Goal: Information Seeking & Learning: Check status

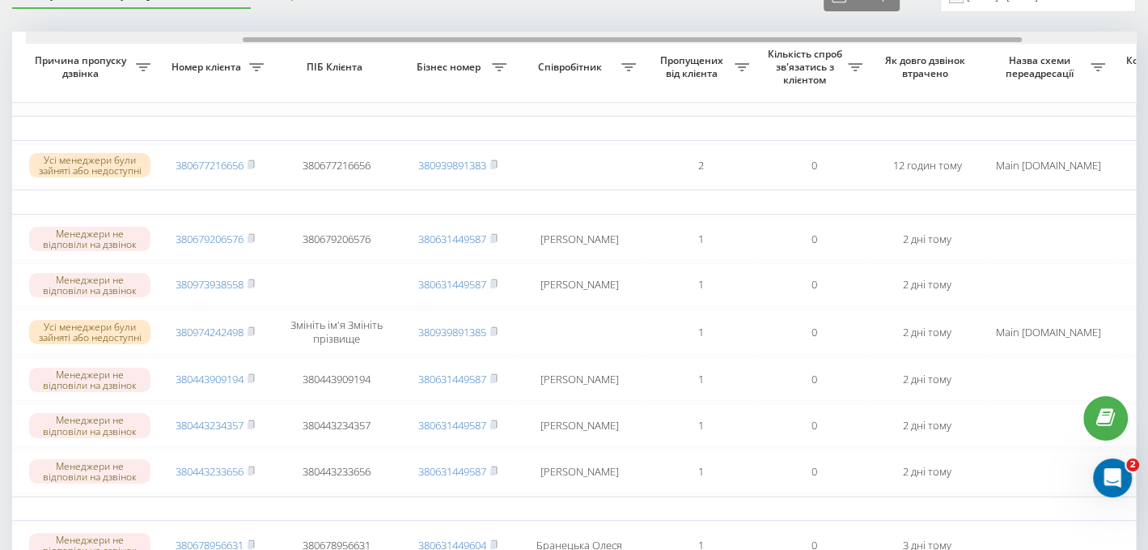
scroll to position [0, 312]
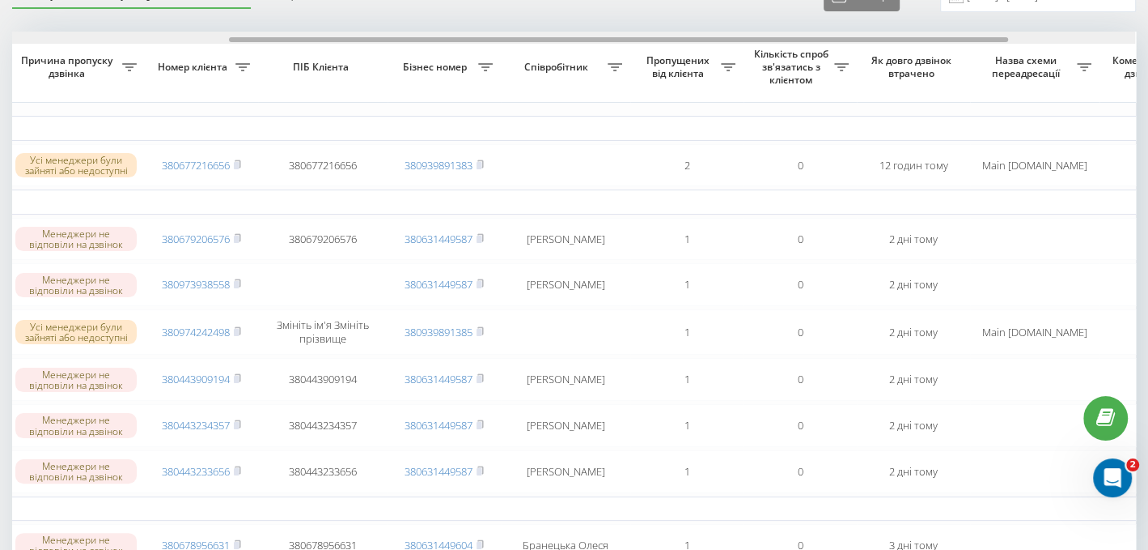
drag, startPoint x: 481, startPoint y: 36, endPoint x: 686, endPoint y: 74, distance: 209.2
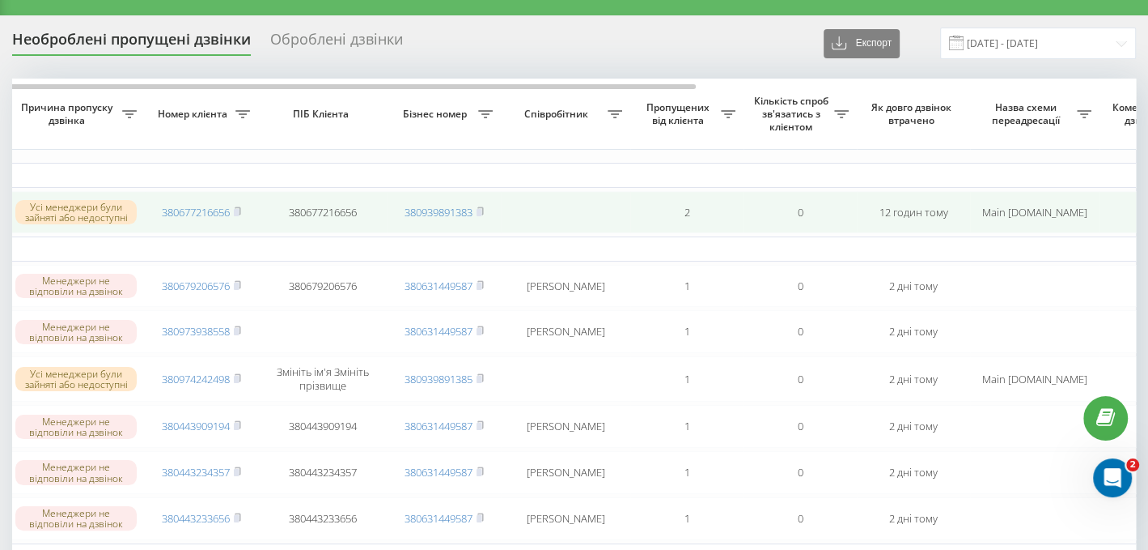
scroll to position [0, 0]
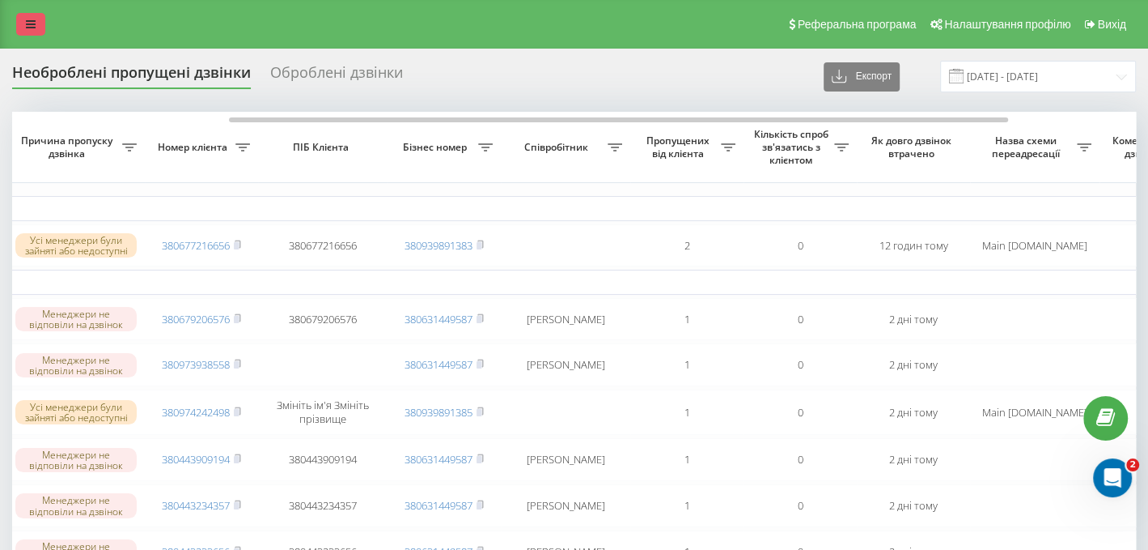
click at [36, 21] on link at bounding box center [30, 24] width 29 height 23
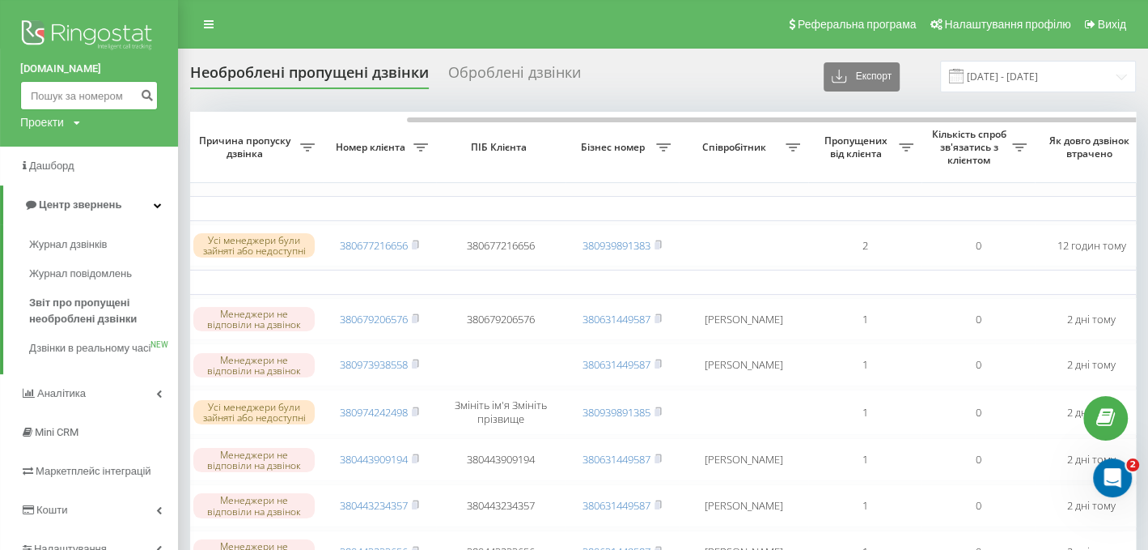
click at [79, 88] on input at bounding box center [89, 95] width 138 height 29
paste input "380509653898"
type input "380509653898"
click at [154, 98] on button "submit" at bounding box center [147, 95] width 22 height 29
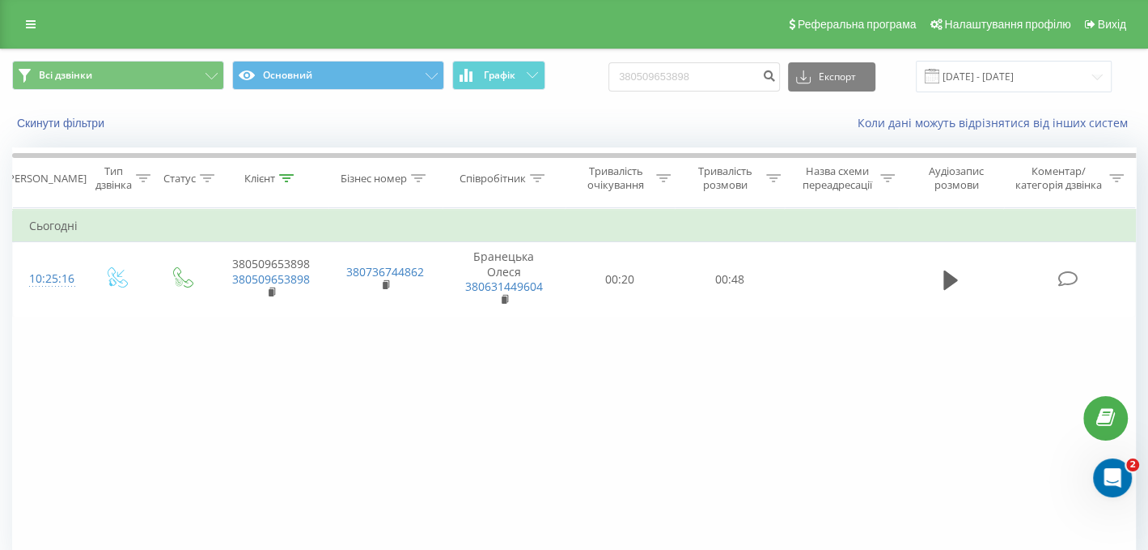
click at [656, 444] on div "Фільтрувати за умовою Дорівнює Введіть значення Скасувати OK Фільтрувати за умо…" at bounding box center [574, 390] width 1124 height 364
click at [37, 30] on link at bounding box center [30, 24] width 29 height 23
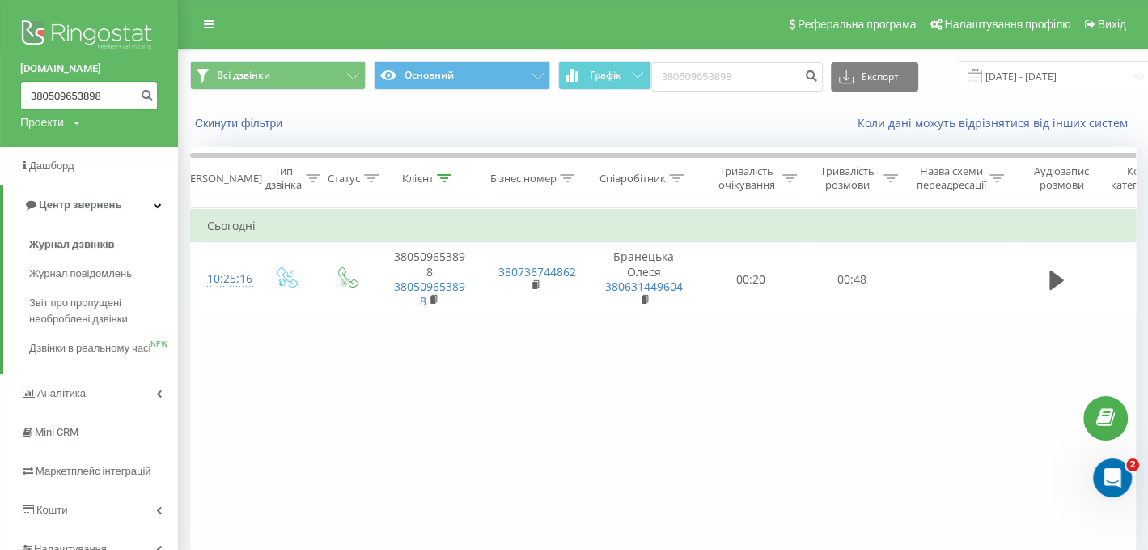
click at [83, 95] on input "380509653898" at bounding box center [89, 95] width 138 height 29
drag, startPoint x: 127, startPoint y: 96, endPoint x: 35, endPoint y: 91, distance: 92.4
click at [35, 91] on input "380509653898" at bounding box center [89, 95] width 138 height 29
paste input "380662184926"
drag, startPoint x: 112, startPoint y: 92, endPoint x: 0, endPoint y: 87, distance: 111.8
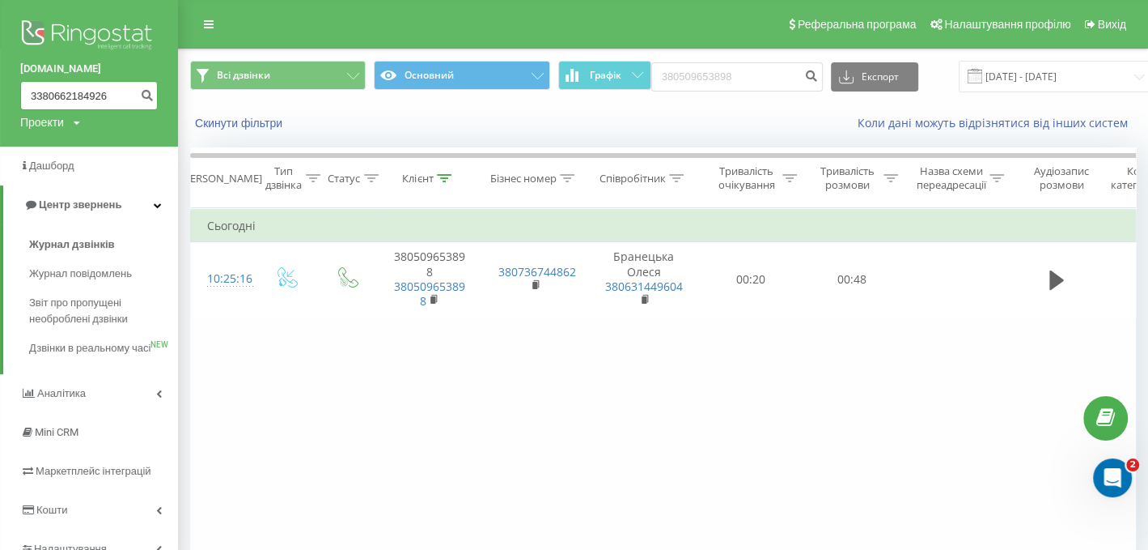
click at [0, 87] on div "nowodvorski.ua 3380662184926 Проекти nowodvorski.ua" at bounding box center [89, 73] width 178 height 146
paste input
type input "380662184926"
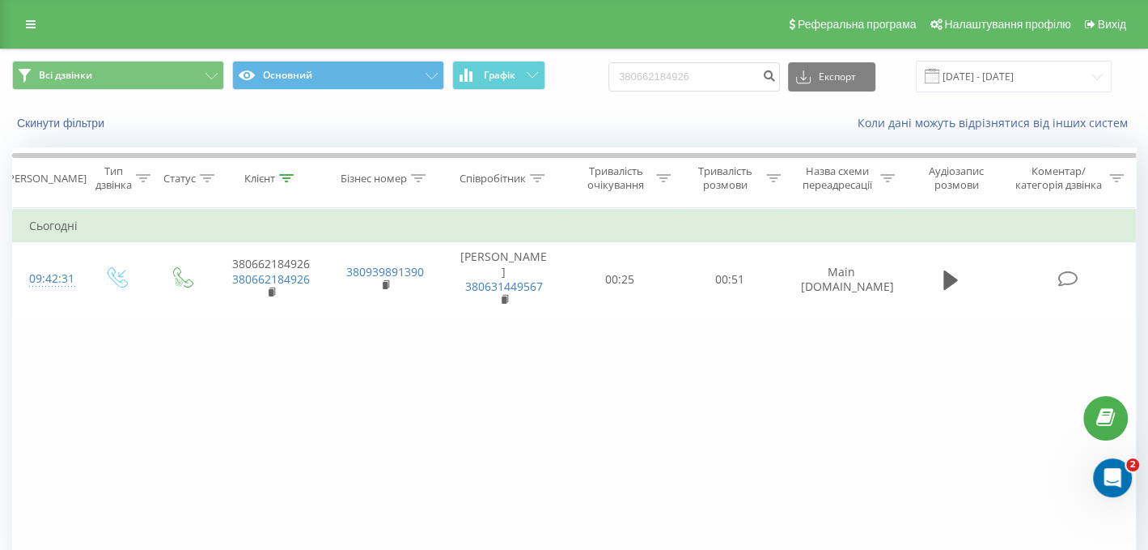
click at [370, 454] on div "Фільтрувати за умовою Дорівнює Введіть значення Скасувати OK Фільтрувати за умо…" at bounding box center [574, 390] width 1124 height 364
click at [34, 27] on icon at bounding box center [31, 24] width 10 height 11
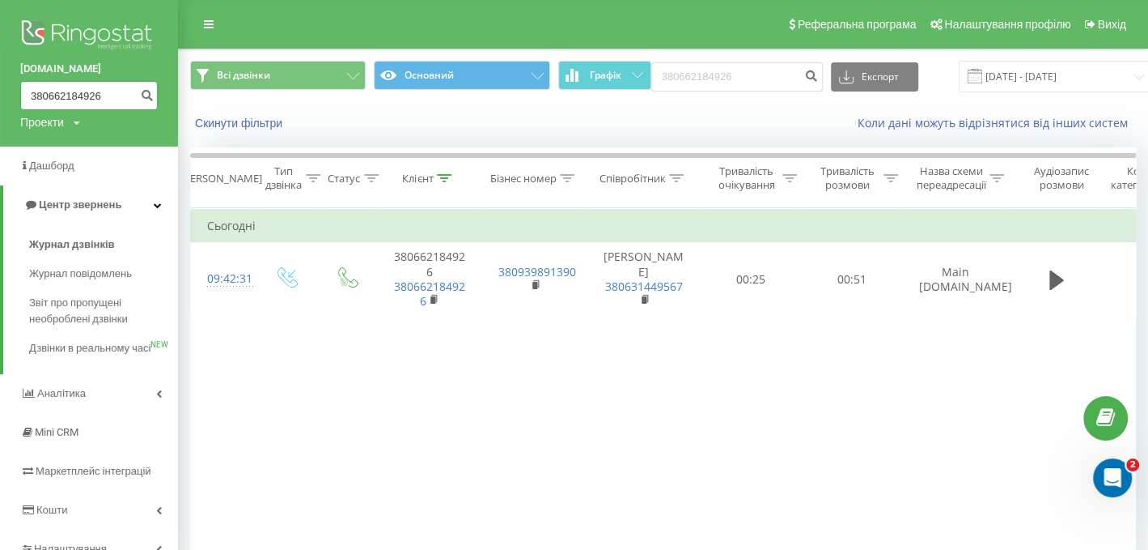
drag, startPoint x: 106, startPoint y: 97, endPoint x: 0, endPoint y: 96, distance: 106.0
click at [0, 96] on div "nowodvorski.ua 380662184926 Проекти nowodvorski.ua" at bounding box center [89, 73] width 178 height 146
paste input "953172094"
type input "380953172094"
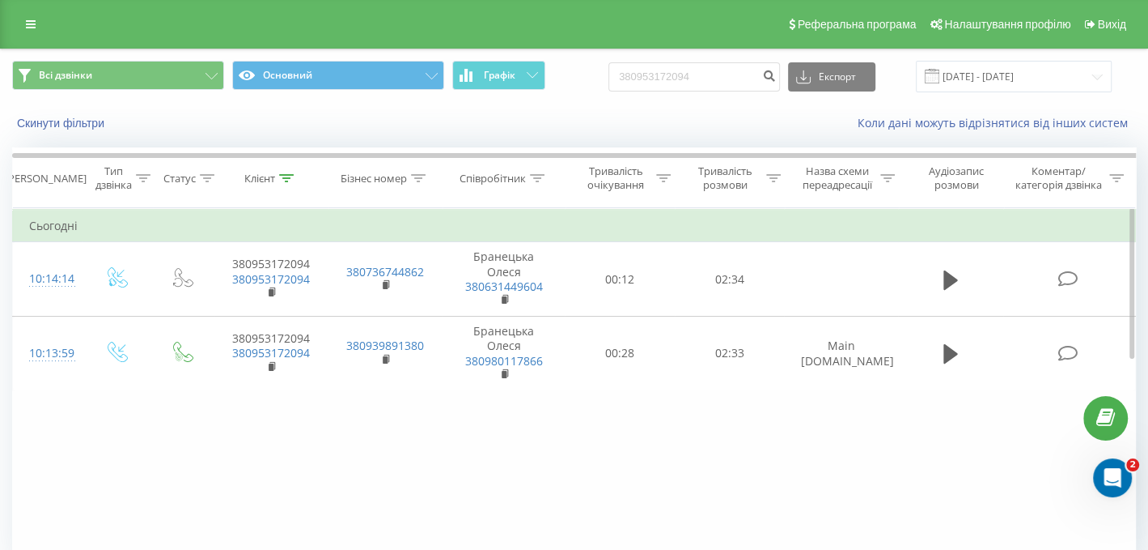
click at [627, 447] on div "Фільтрувати за умовою Дорівнює Введіть значення Скасувати OK Фільтрувати за умо…" at bounding box center [574, 390] width 1124 height 364
click at [9, 16] on div "Реферальна програма Налаштування профілю Вихід" at bounding box center [574, 24] width 1148 height 49
click at [14, 19] on div "Реферальна програма Налаштування профілю Вихід" at bounding box center [574, 24] width 1148 height 49
click at [21, 21] on link at bounding box center [30, 24] width 29 height 23
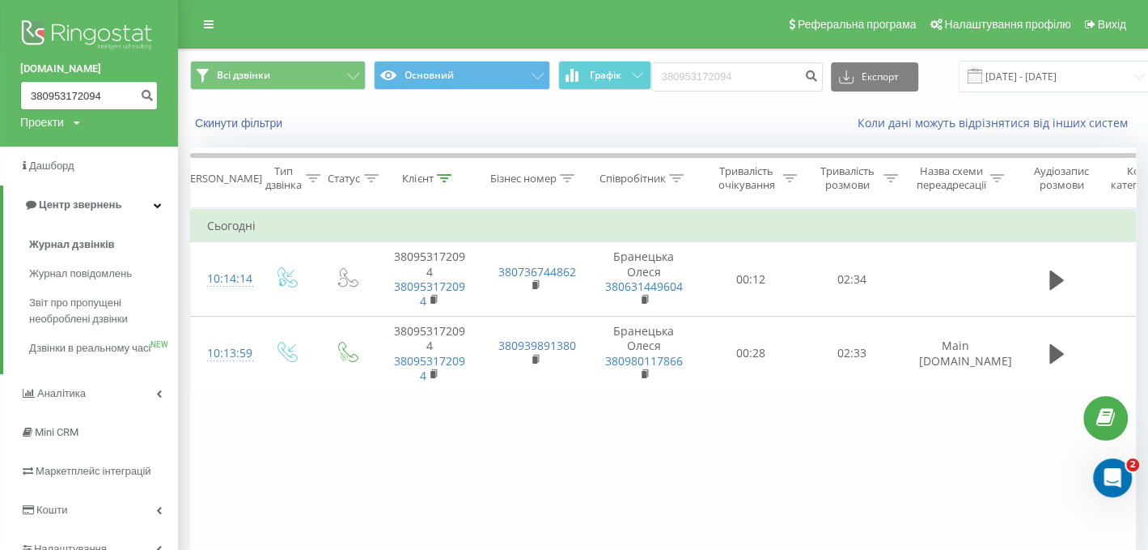
click at [56, 91] on input "380953172094" at bounding box center [89, 95] width 138 height 29
drag, startPoint x: 118, startPoint y: 100, endPoint x: 31, endPoint y: 100, distance: 87.4
click at [31, 100] on input "380953172094" at bounding box center [89, 95] width 138 height 29
paste input "68000715"
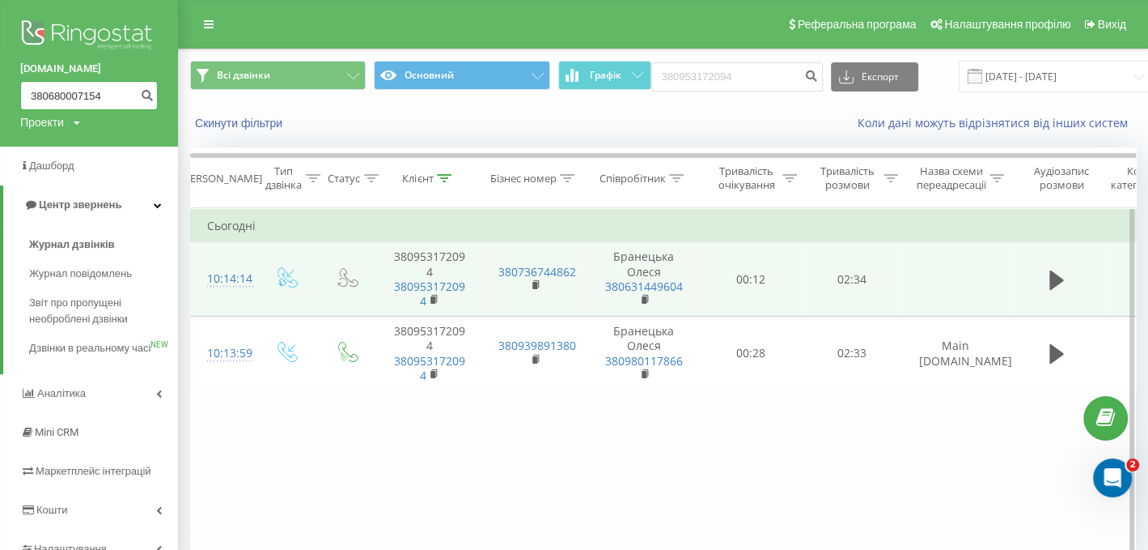
type input "380680007154"
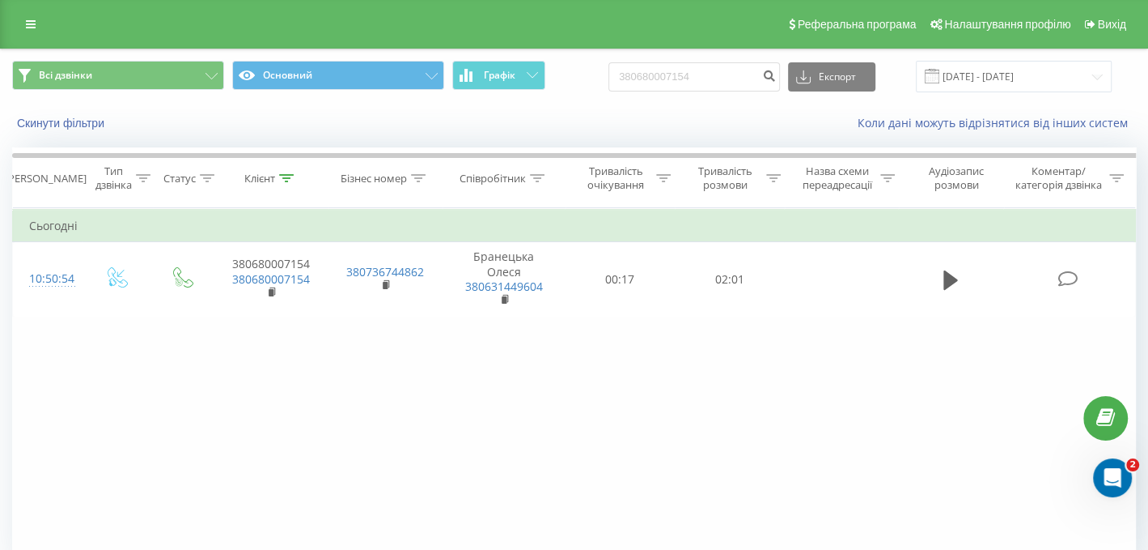
click at [28, 1] on div "Реферальна програма Налаштування профілю Вихід" at bounding box center [574, 24] width 1148 height 49
click at [16, 26] on link at bounding box center [30, 24] width 29 height 23
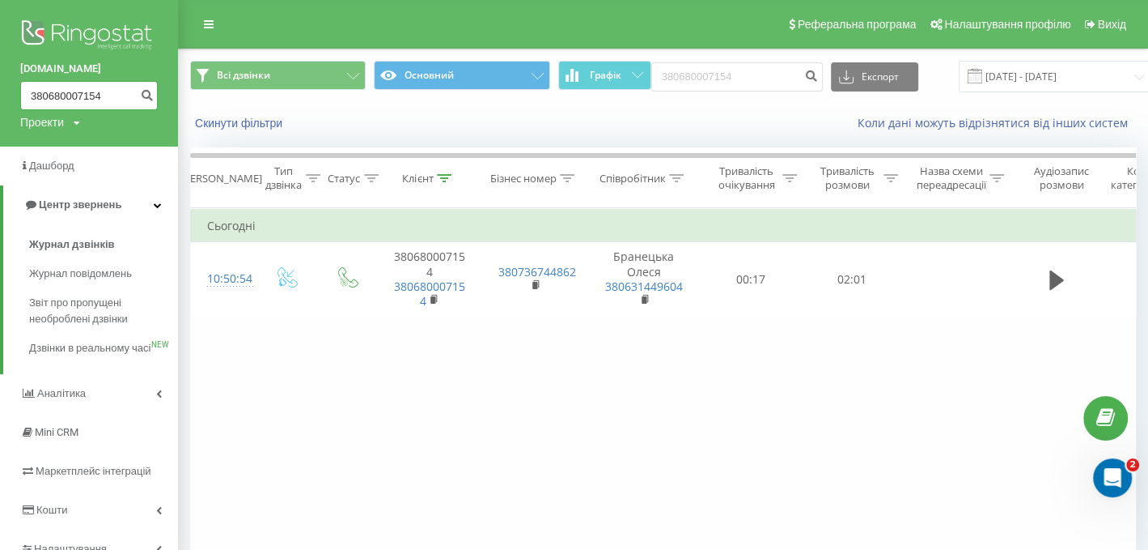
click at [62, 90] on input "380680007154" at bounding box center [89, 95] width 138 height 29
drag, startPoint x: 124, startPoint y: 98, endPoint x: 0, endPoint y: 96, distance: 123.9
click at [0, 96] on div "nowodvorski.ua 380680007154 Проекти nowodvorski.ua" at bounding box center [89, 73] width 178 height 146
paste input "982799803"
type input "380982799803"
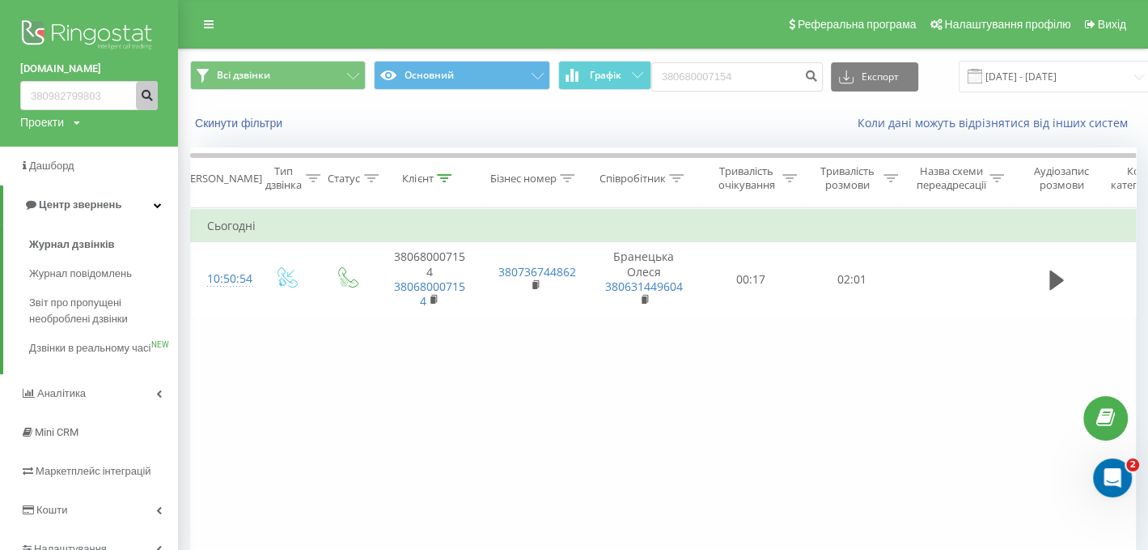
click at [144, 91] on icon "submit" at bounding box center [147, 93] width 14 height 10
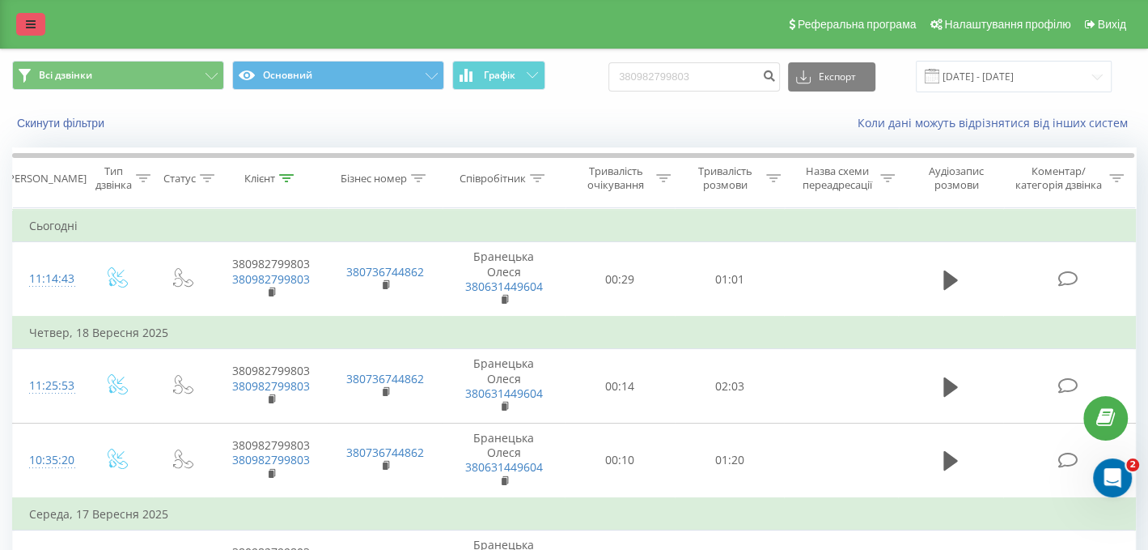
click at [28, 13] on link at bounding box center [30, 24] width 29 height 23
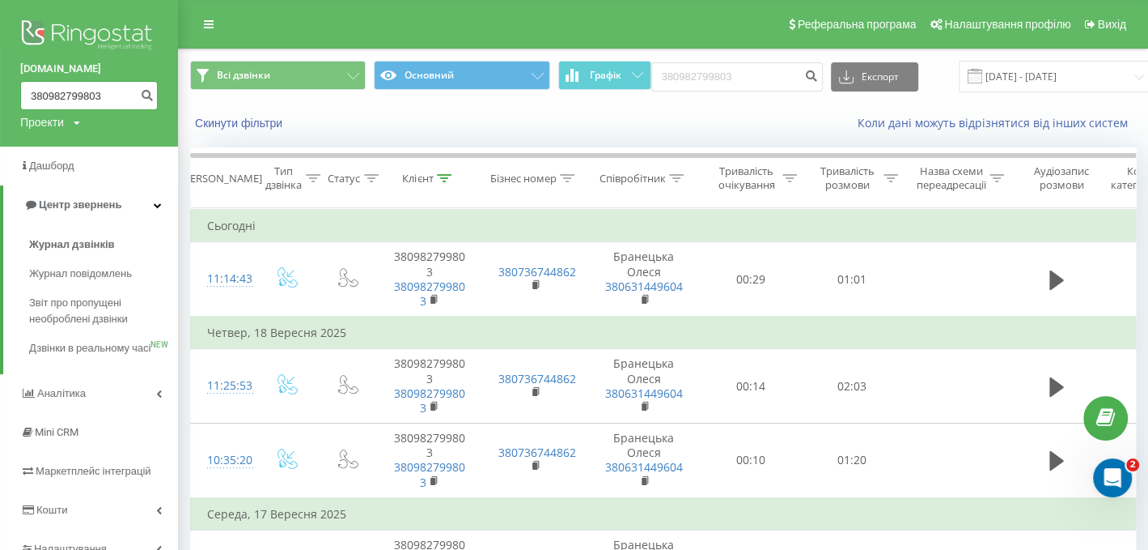
click at [79, 85] on input "380982799803" at bounding box center [89, 95] width 138 height 29
drag, startPoint x: 117, startPoint y: 97, endPoint x: 0, endPoint y: 70, distance: 119.7
click at [0, 70] on div "nowodvorski.ua 380982799803 Проекти nowodvorski.ua" at bounding box center [89, 73] width 178 height 146
paste input "662184926"
type input "380662184926"
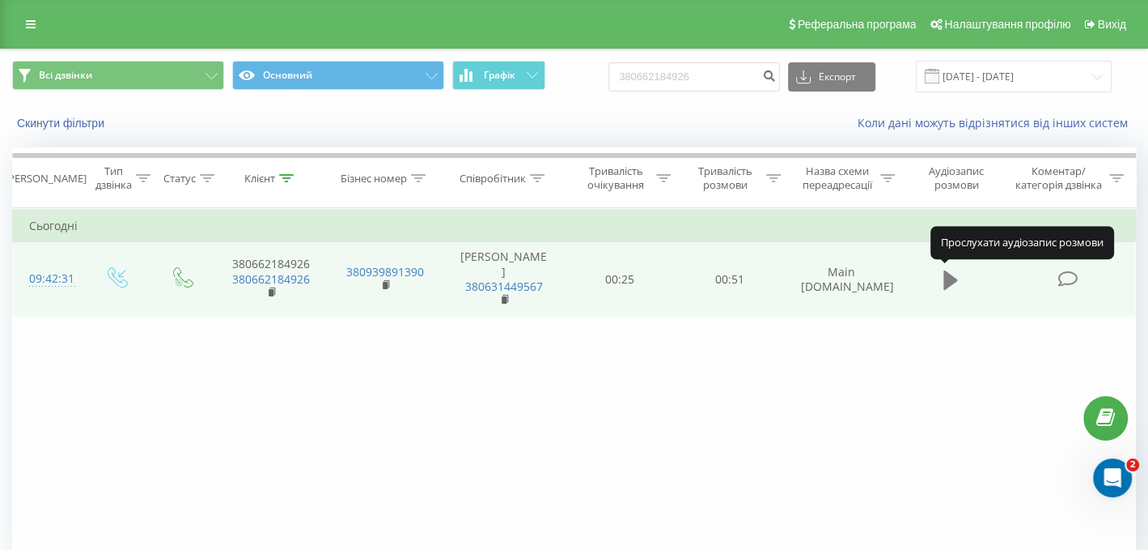
click at [944, 276] on icon at bounding box center [951, 279] width 15 height 19
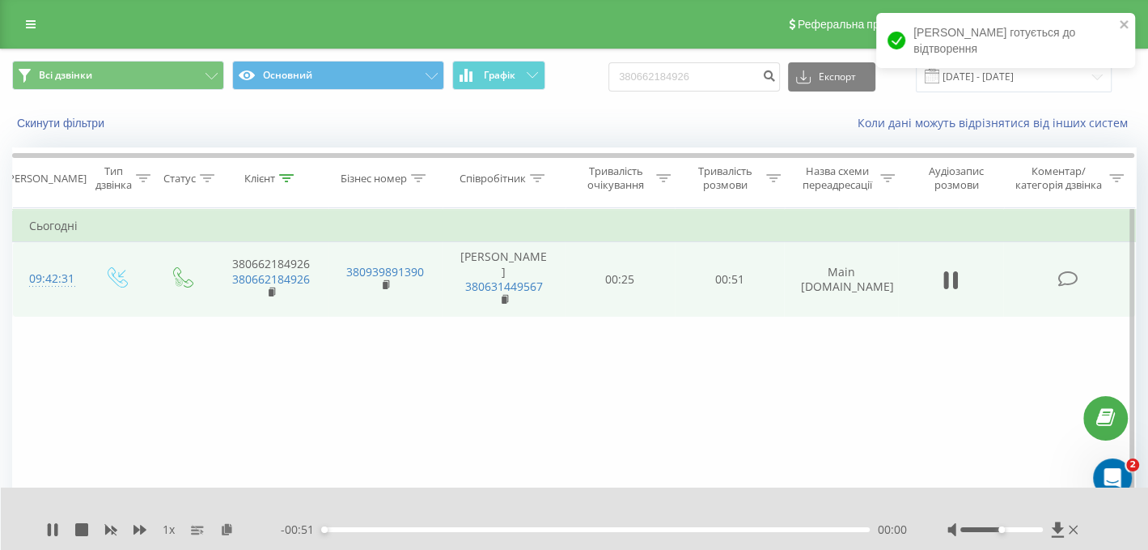
click at [430, 530] on div "00:00" at bounding box center [596, 529] width 548 height 5
click at [40, 528] on div "1 x - 00:39 00:12 00:12" at bounding box center [575, 518] width 1148 height 62
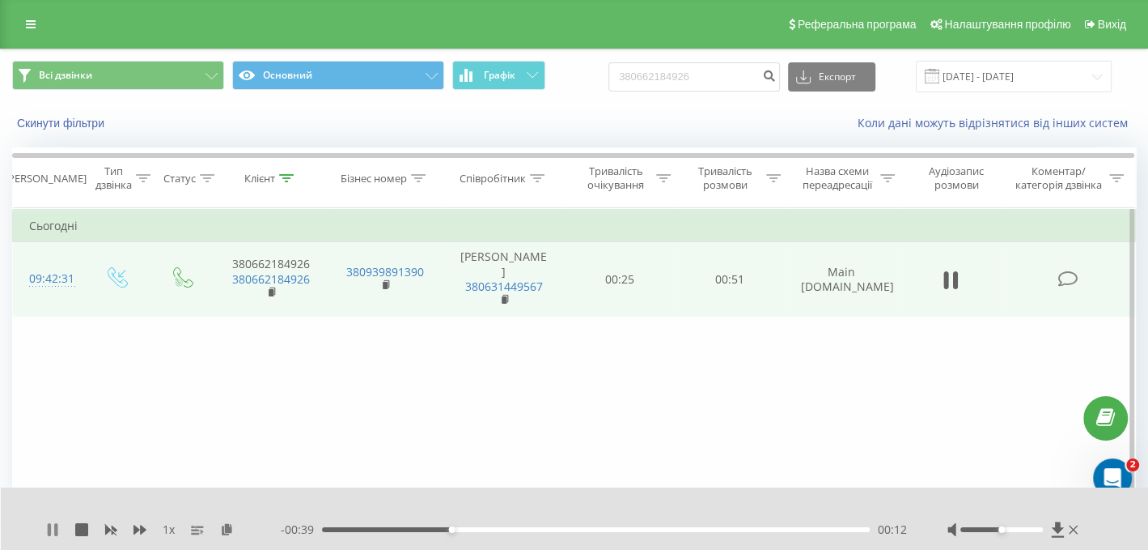
click at [51, 528] on icon at bounding box center [52, 529] width 13 height 13
click at [1072, 523] on icon at bounding box center [1073, 529] width 9 height 13
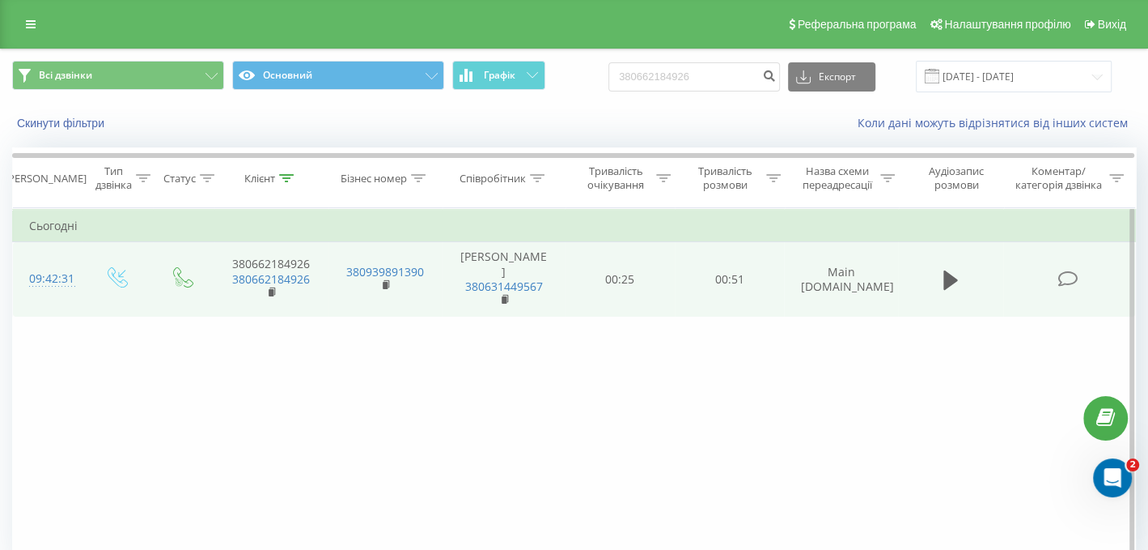
click at [27, 36] on div "Реферальна програма Налаштування профілю Вихід" at bounding box center [574, 24] width 1148 height 49
click at [804, 466] on div "Фільтрувати за умовою Дорівнює Введіть значення Скасувати OK Фільтрувати за умо…" at bounding box center [574, 390] width 1124 height 364
click at [24, 18] on link at bounding box center [30, 24] width 29 height 23
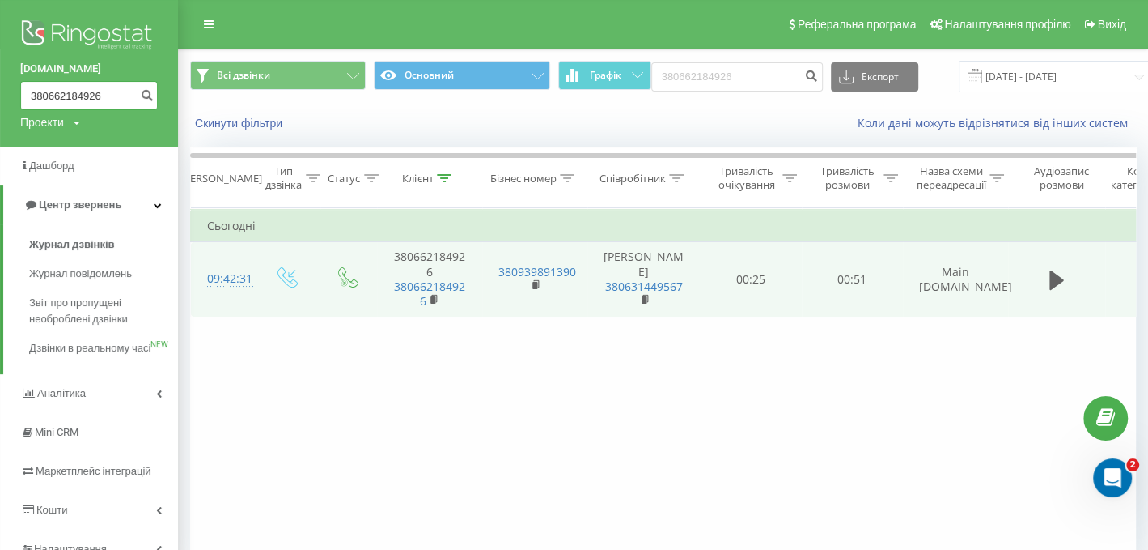
click at [50, 93] on input "380662184926" at bounding box center [89, 95] width 138 height 29
drag, startPoint x: 127, startPoint y: 93, endPoint x: 0, endPoint y: 91, distance: 127.1
click at [0, 91] on div "[DOMAIN_NAME] 380662184926 Проекти [DOMAIN_NAME]" at bounding box center [89, 73] width 178 height 146
paste input "7721665"
type input "380677216656"
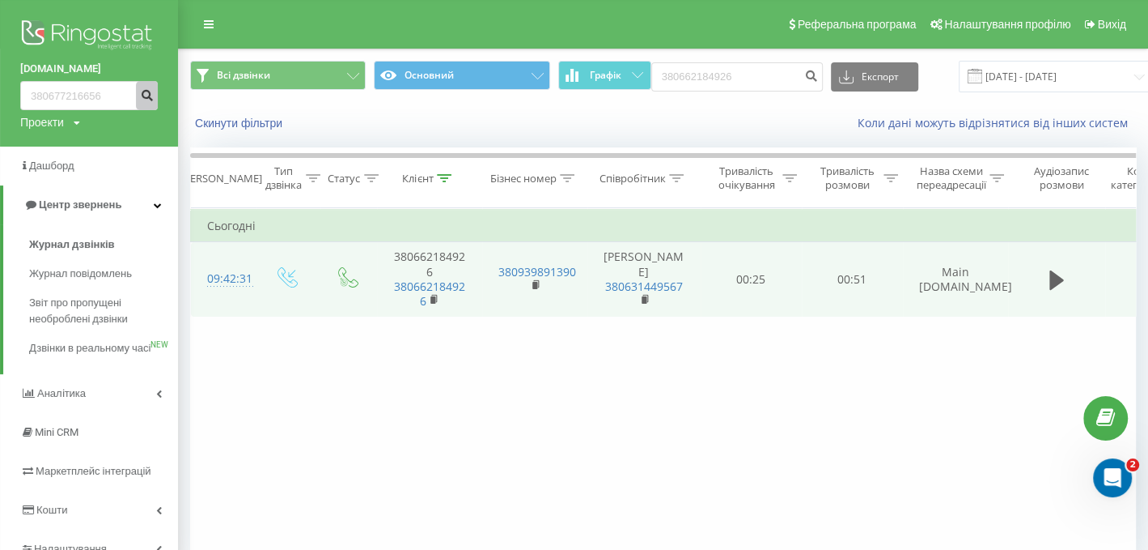
click at [149, 96] on icon "submit" at bounding box center [147, 93] width 14 height 10
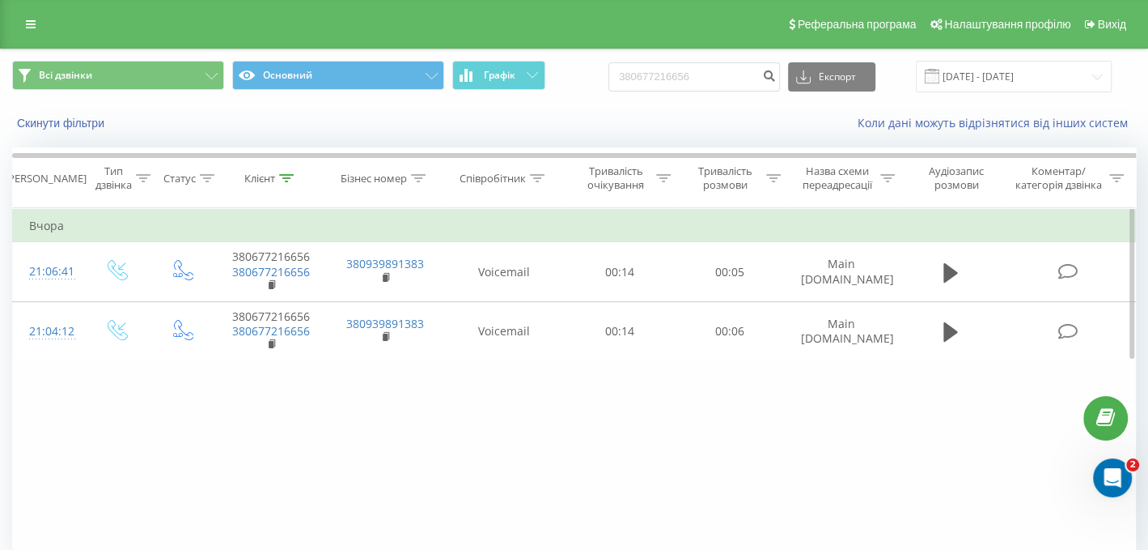
click at [375, 388] on div "Фільтрувати за умовою Дорівнює Введіть значення Скасувати OK Фільтрувати за умо…" at bounding box center [574, 390] width 1124 height 364
click at [829, 125] on div "Коли дані можуть відрізнятися вiд інших систем" at bounding box center [789, 123] width 717 height 16
click at [44, 25] on link at bounding box center [30, 24] width 29 height 23
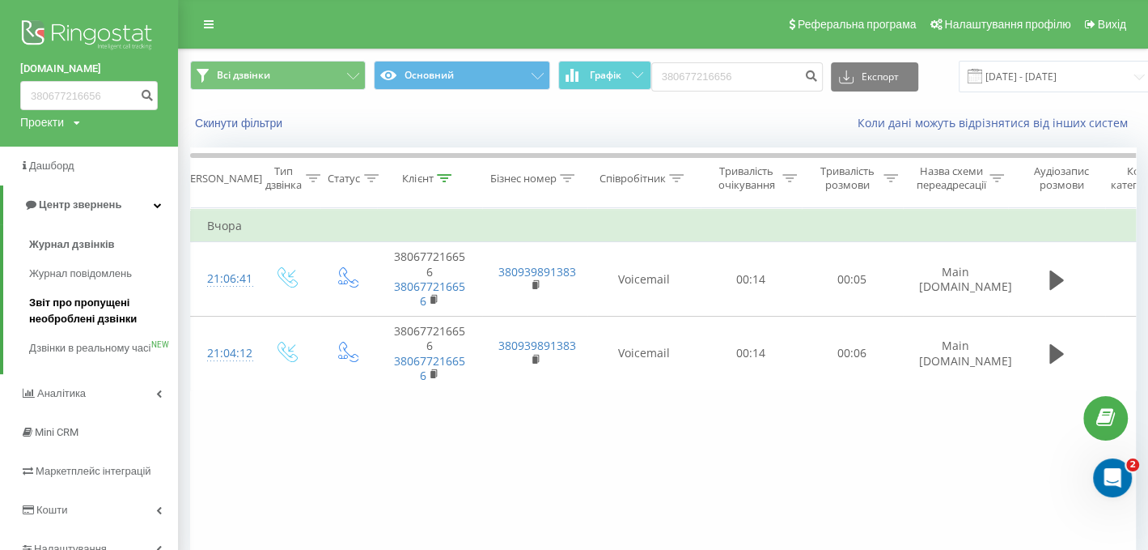
click at [91, 309] on span "Звіт про пропущені необроблені дзвінки" at bounding box center [99, 311] width 141 height 32
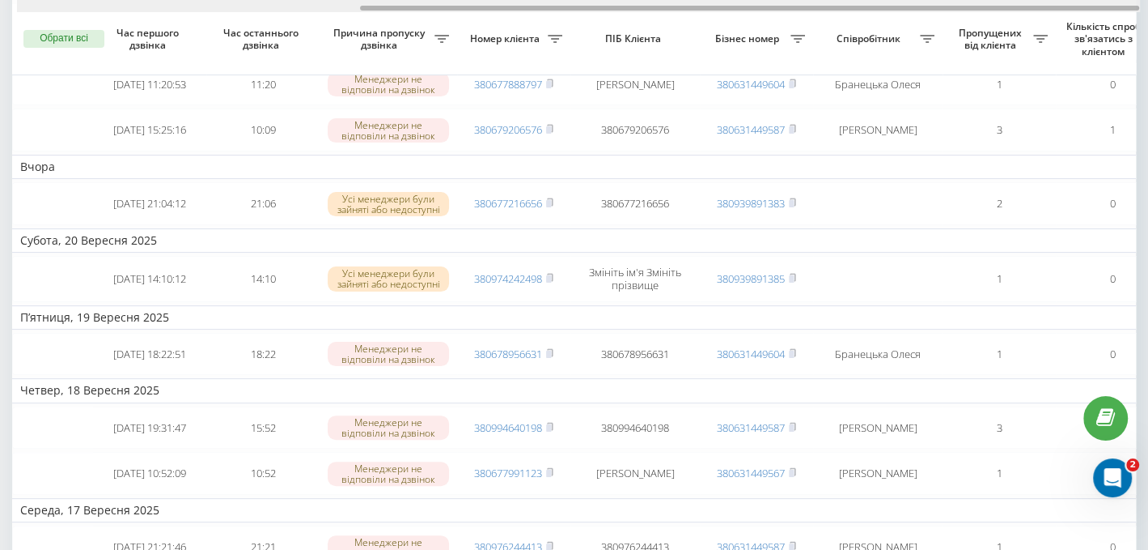
scroll to position [0, 494]
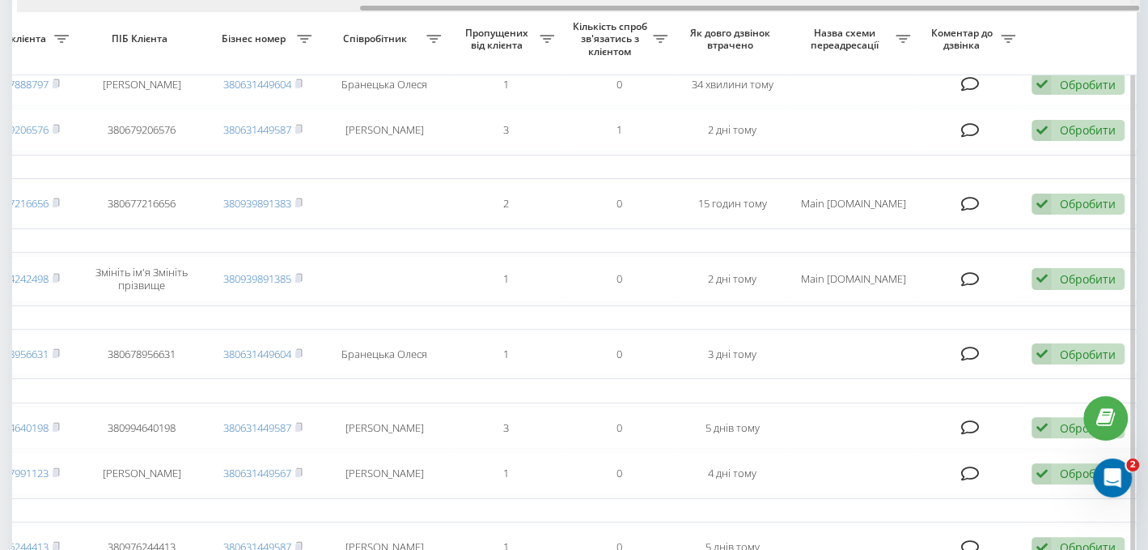
drag, startPoint x: 482, startPoint y: 4, endPoint x: 516, endPoint y: 11, distance: 35.4
click at [516, 11] on div at bounding box center [578, 6] width 1123 height 12
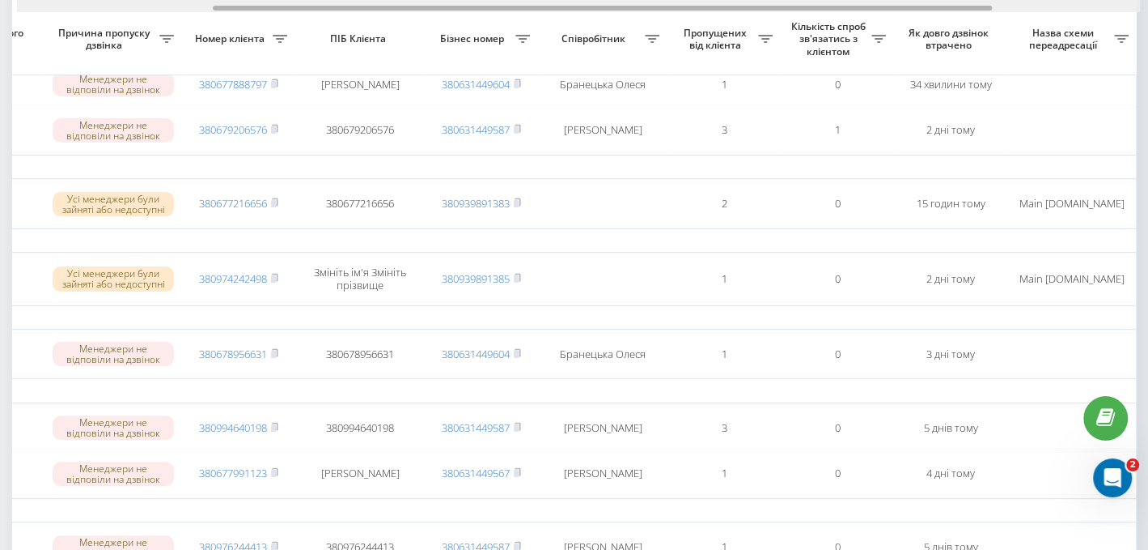
scroll to position [0, 273]
drag, startPoint x: 516, startPoint y: 6, endPoint x: 418, endPoint y: 60, distance: 112.3
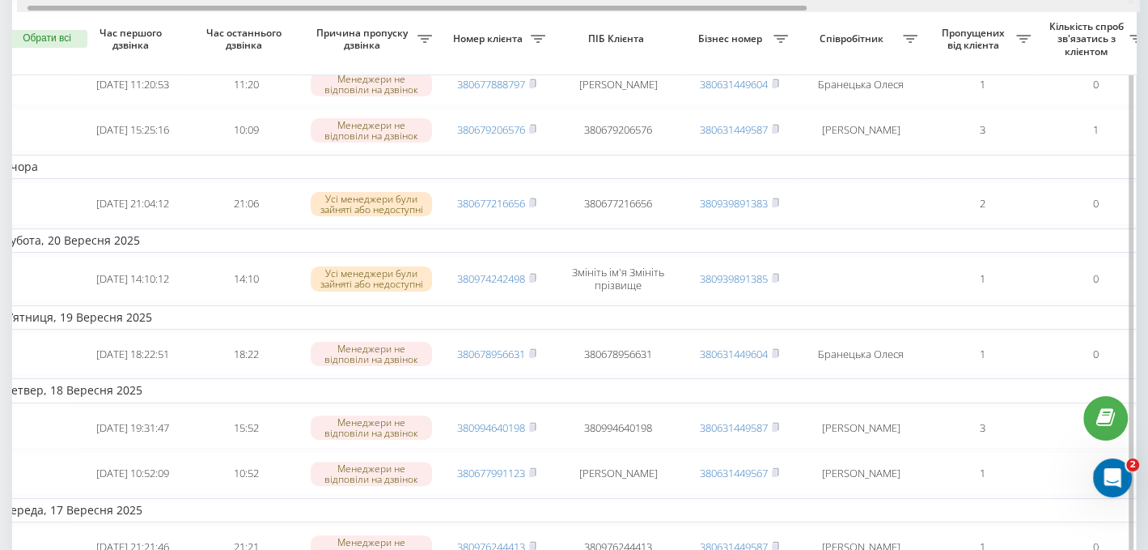
scroll to position [0, 0]
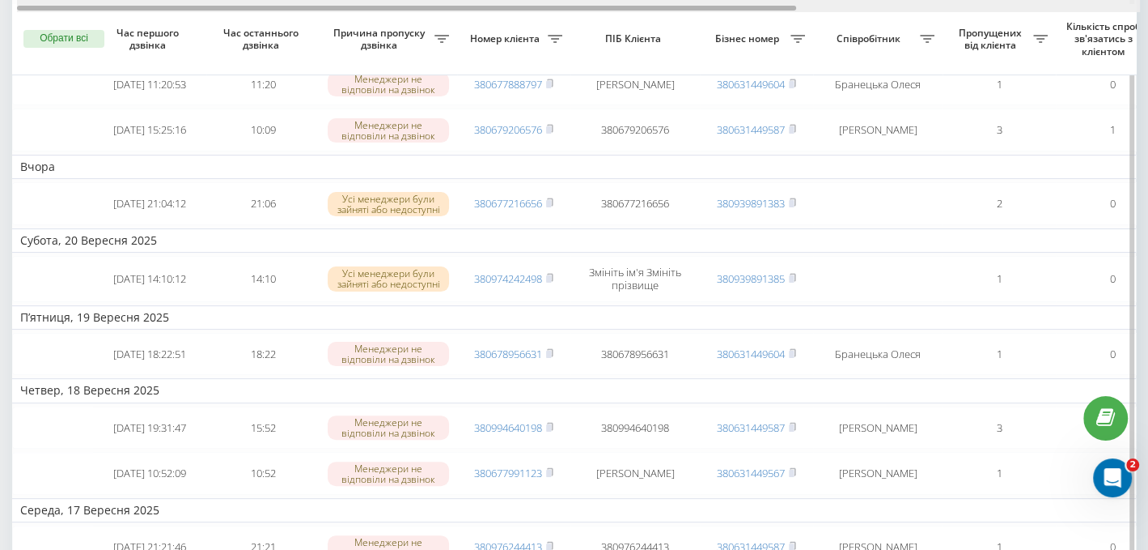
drag, startPoint x: 405, startPoint y: 15, endPoint x: 244, endPoint y: 28, distance: 160.8
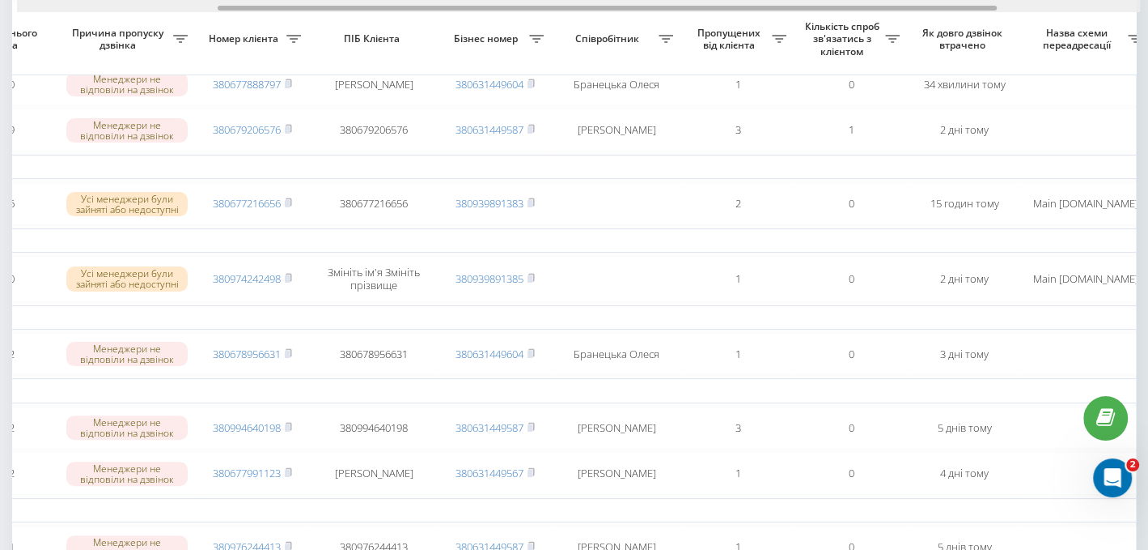
drag, startPoint x: 712, startPoint y: 7, endPoint x: 913, endPoint y: 45, distance: 204.1
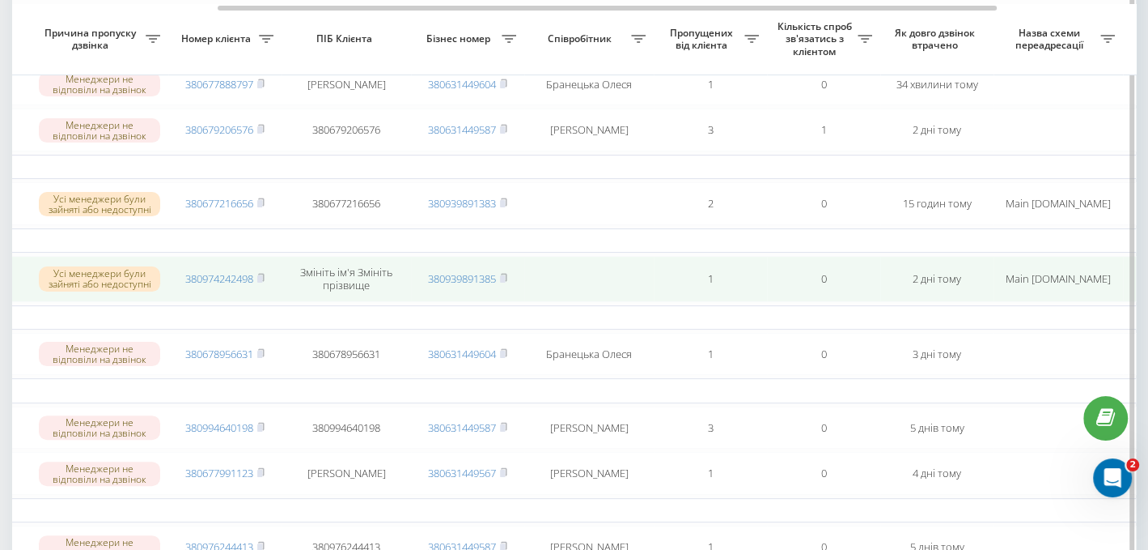
click at [315, 284] on td "Змініть ім'я Змініть прізвище" at bounding box center [346, 278] width 129 height 45
click at [335, 278] on td "Змініть ім'я Змініть прізвище" at bounding box center [346, 278] width 129 height 45
click at [337, 283] on td "Змініть ім'я Змініть прізвище" at bounding box center [346, 278] width 129 height 45
click at [262, 278] on rect at bounding box center [259, 278] width 5 height 7
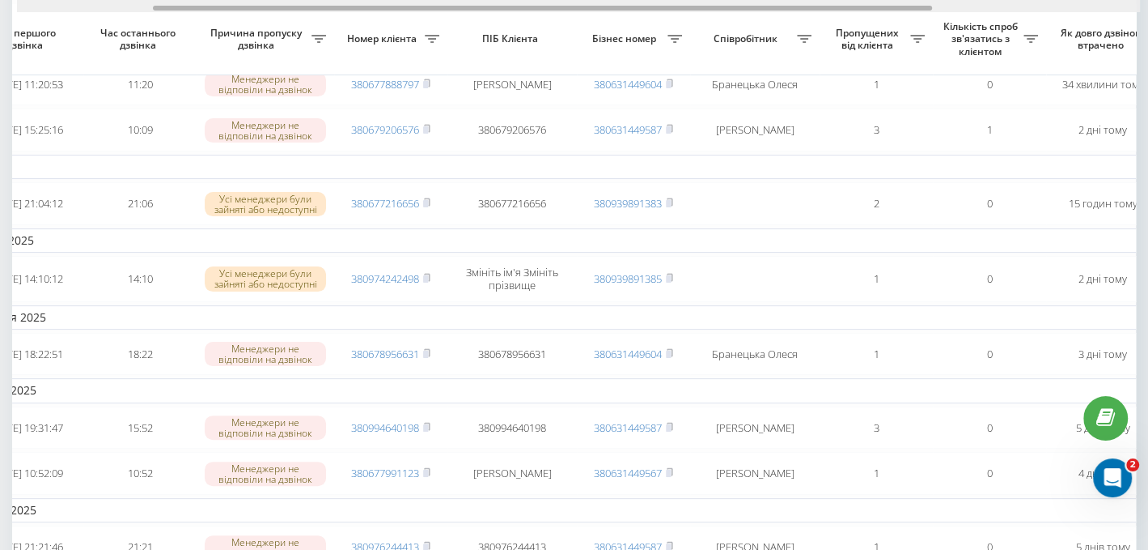
scroll to position [0, 0]
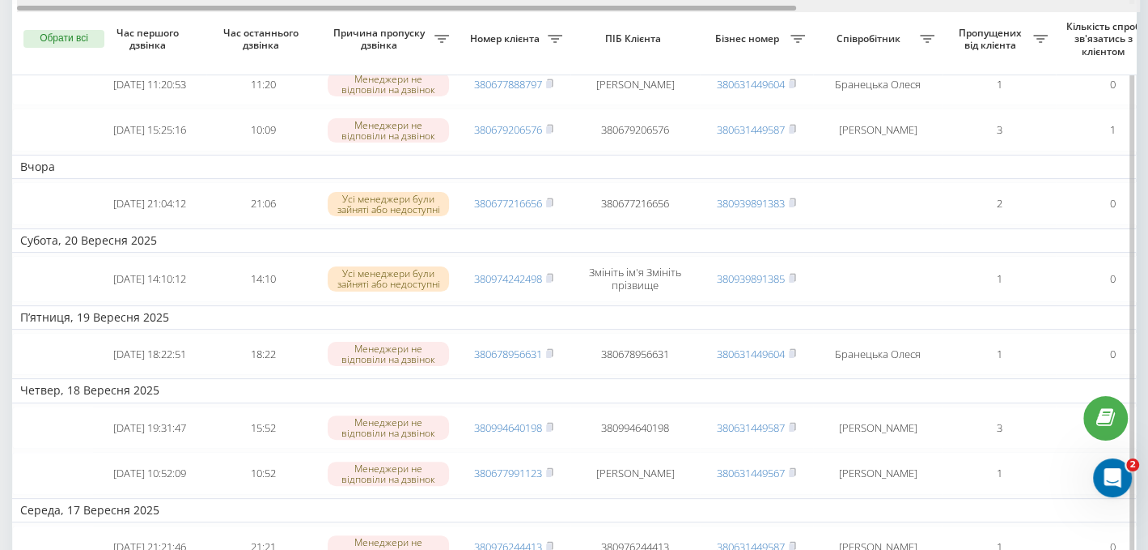
drag, startPoint x: 408, startPoint y: 7, endPoint x: 130, endPoint y: 7, distance: 277.6
click at [130, 7] on div at bounding box center [406, 8] width 779 height 5
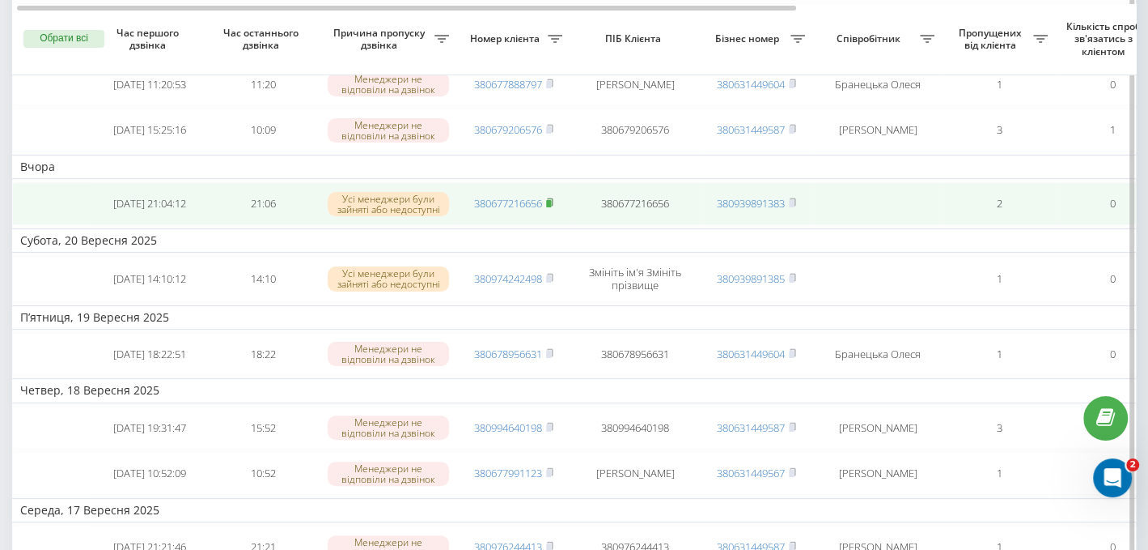
click at [551, 207] on rect at bounding box center [548, 203] width 5 height 7
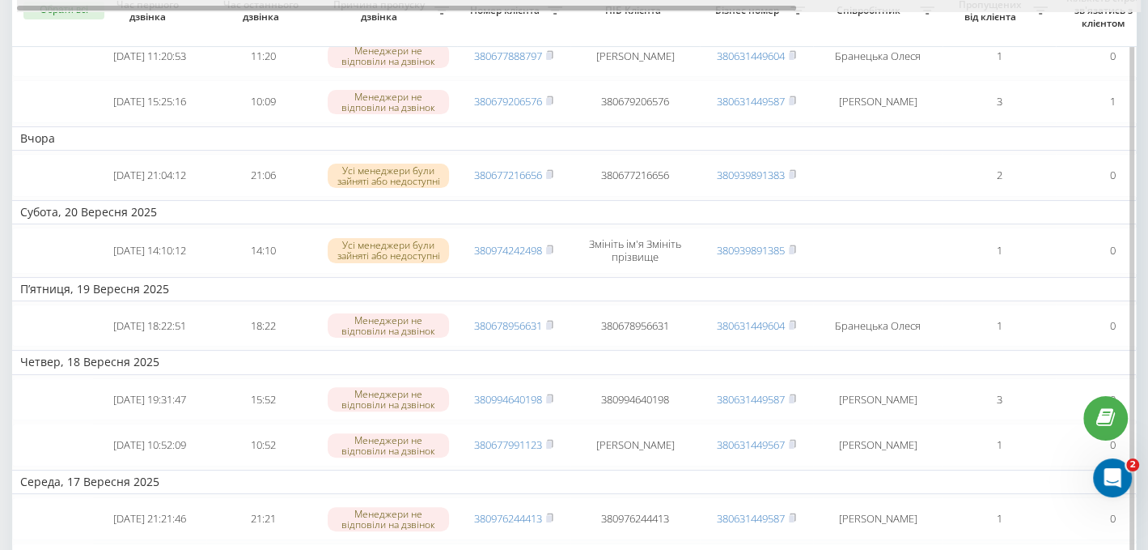
scroll to position [161, 0]
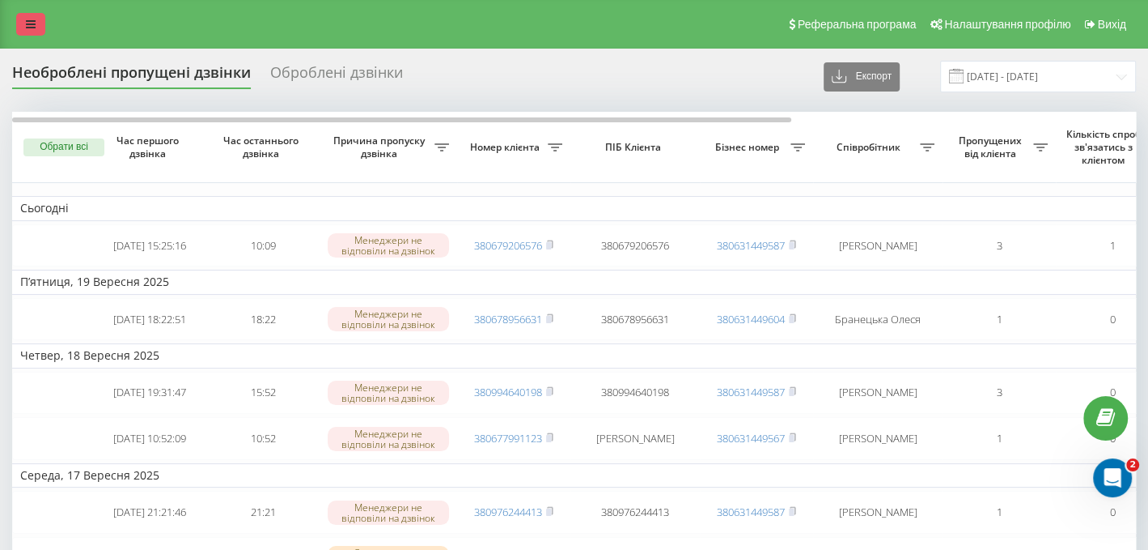
click at [37, 28] on link at bounding box center [30, 24] width 29 height 23
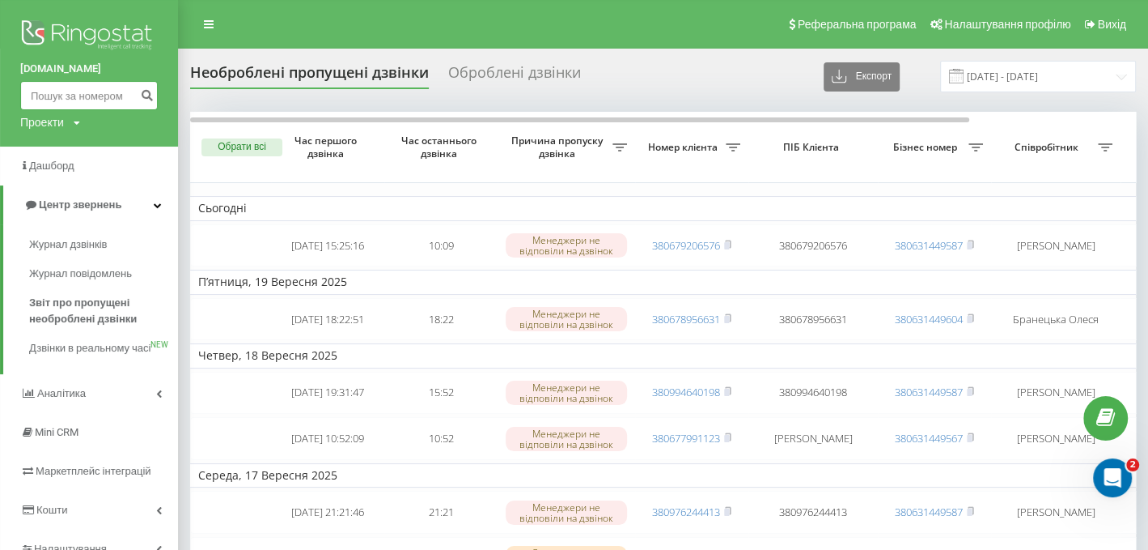
click at [47, 87] on input at bounding box center [89, 95] width 138 height 29
paste input "380662184926"
type input "380662184926"
click at [149, 97] on icon "submit" at bounding box center [147, 93] width 14 height 10
click at [146, 98] on icon "submit" at bounding box center [147, 93] width 14 height 10
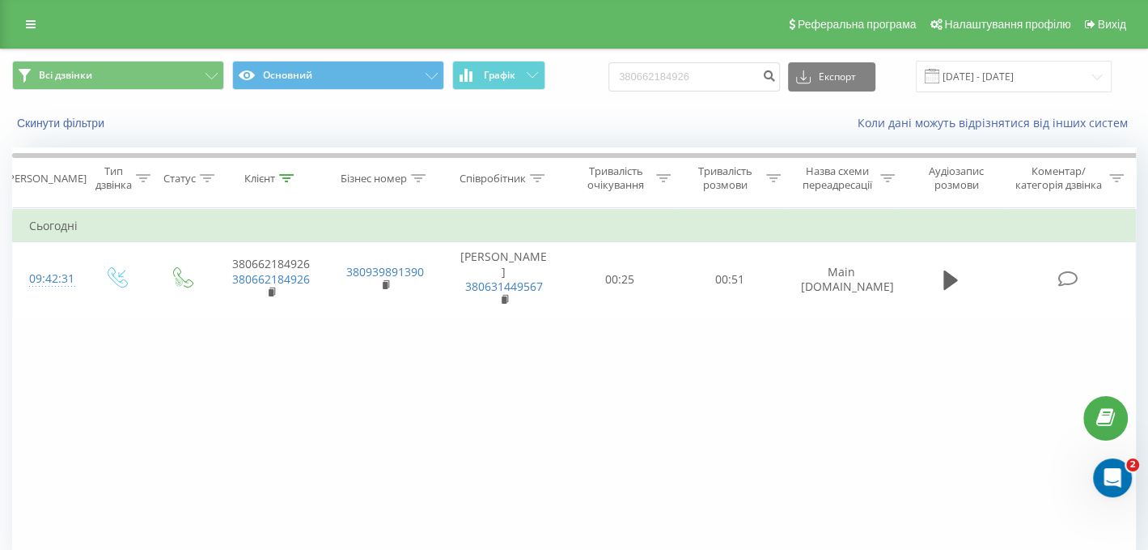
click at [593, 383] on div "Фільтрувати за умовою Дорівнює Введіть значення Скасувати OK Фільтрувати за умо…" at bounding box center [574, 390] width 1124 height 364
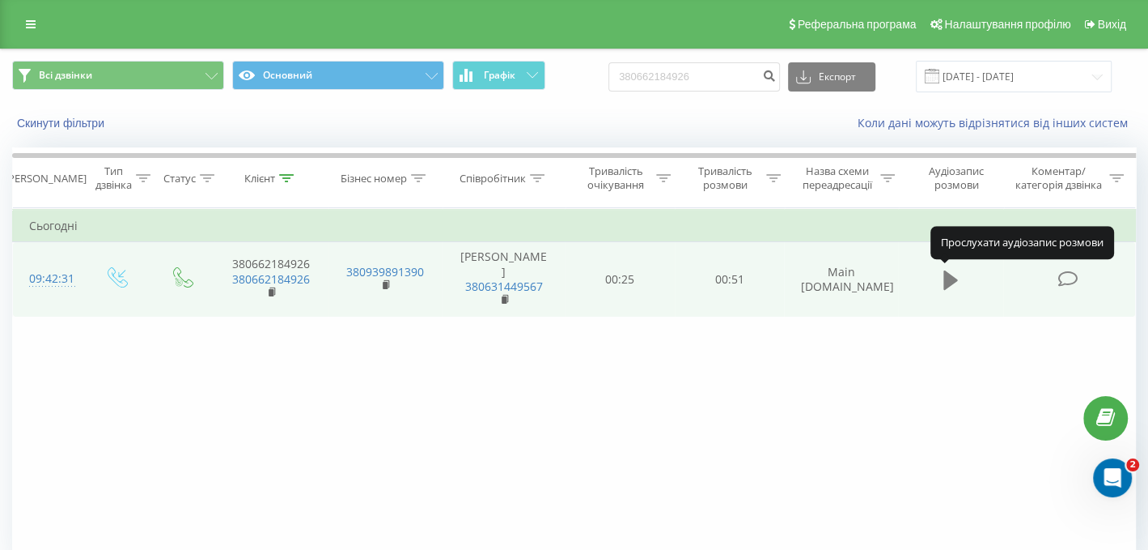
click at [950, 282] on icon at bounding box center [951, 279] width 15 height 19
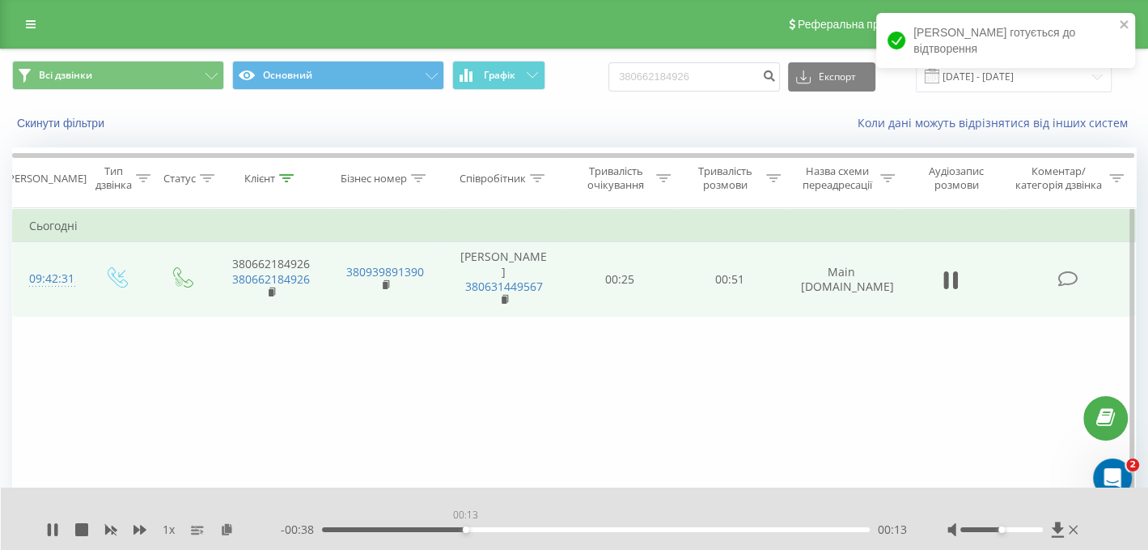
click at [465, 531] on div "00:13" at bounding box center [596, 529] width 548 height 5
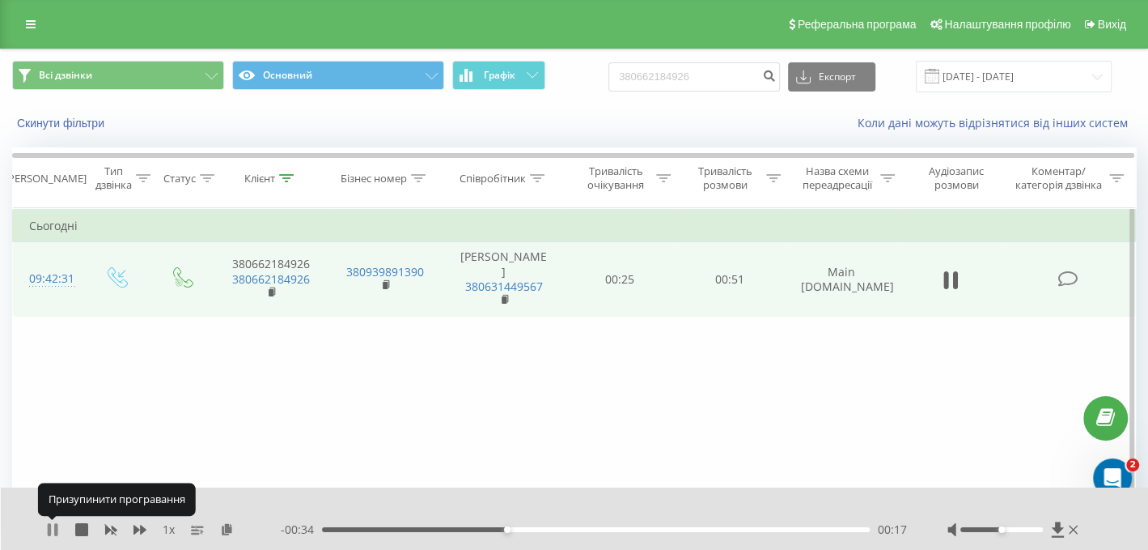
click at [50, 529] on icon at bounding box center [49, 529] width 3 height 13
